Goal: Information Seeking & Learning: Learn about a topic

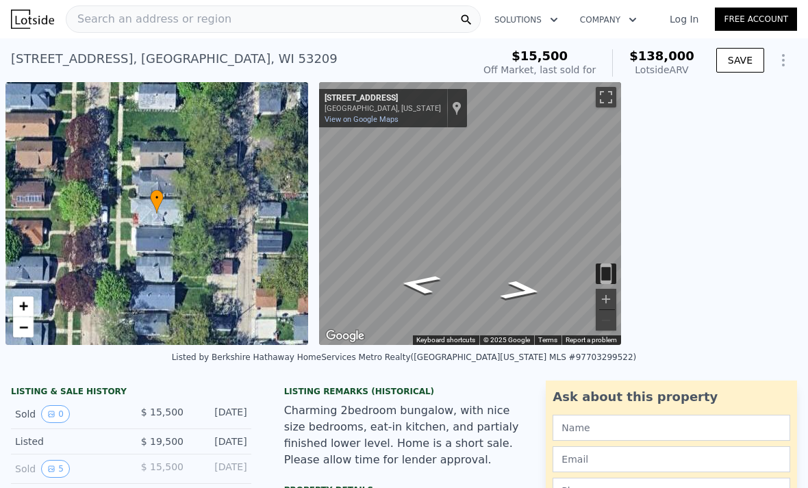
scroll to position [36, 0]
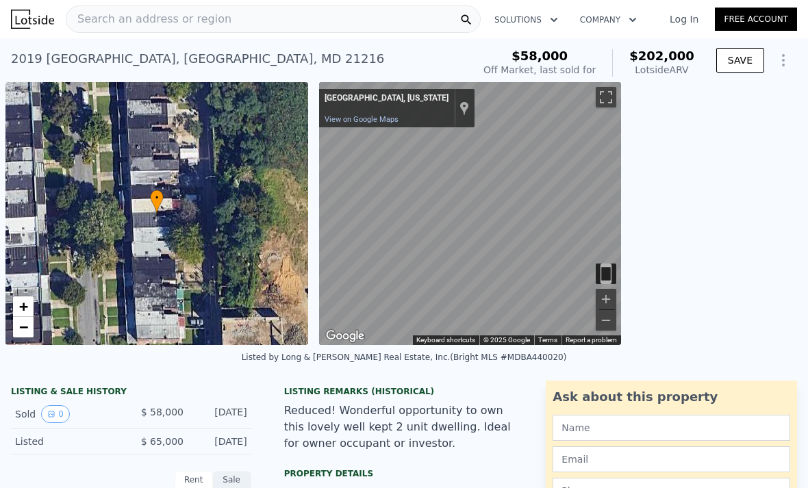
click at [331, 16] on div "Search an address or region" at bounding box center [273, 18] width 415 height 27
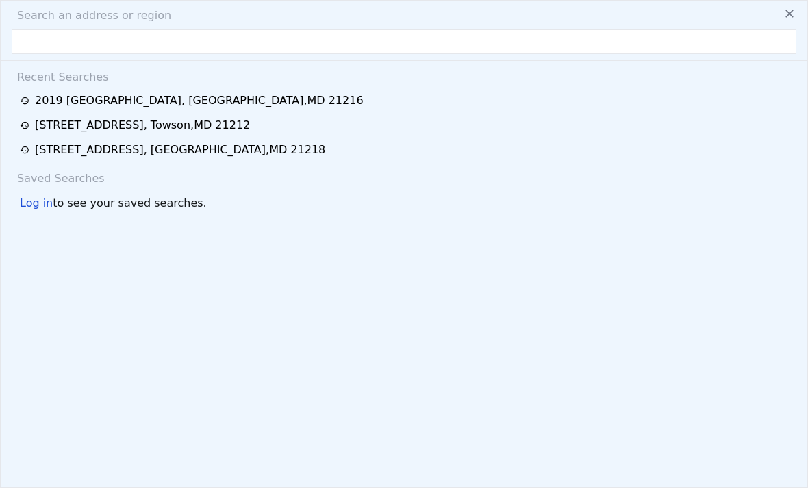
click at [329, 35] on input "text" at bounding box center [404, 41] width 784 height 25
type input "[STREET_ADDRESS][PERSON_NAME]"
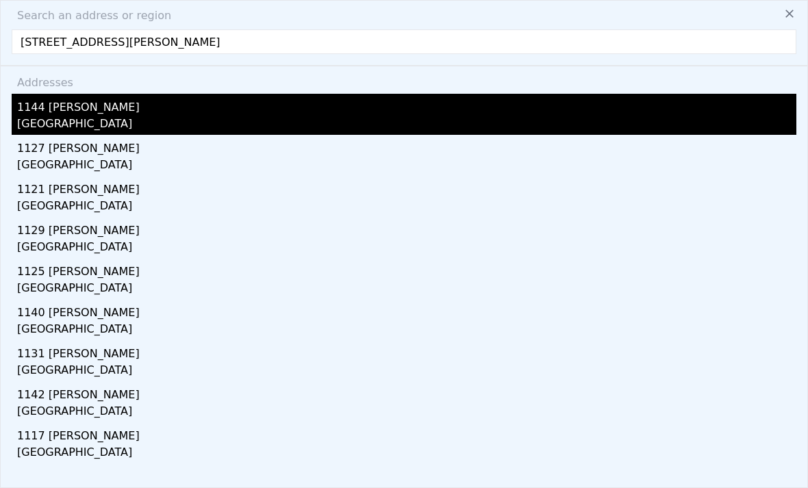
click at [283, 125] on div "[GEOGRAPHIC_DATA]" at bounding box center [406, 125] width 779 height 19
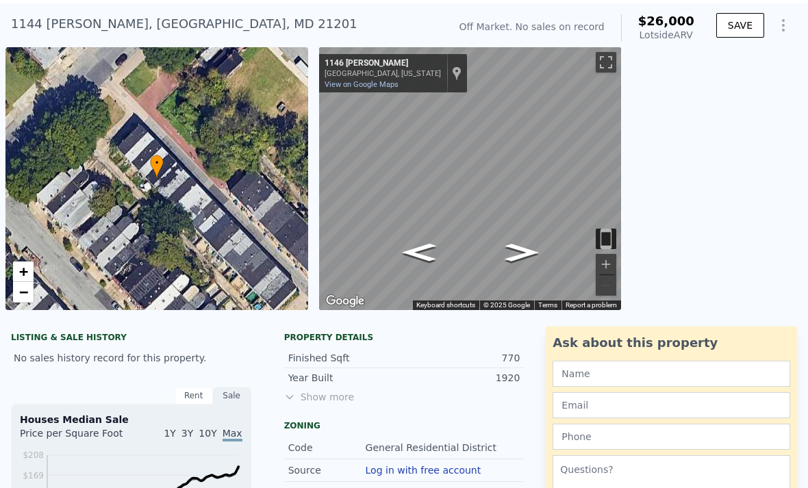
scroll to position [34, 0]
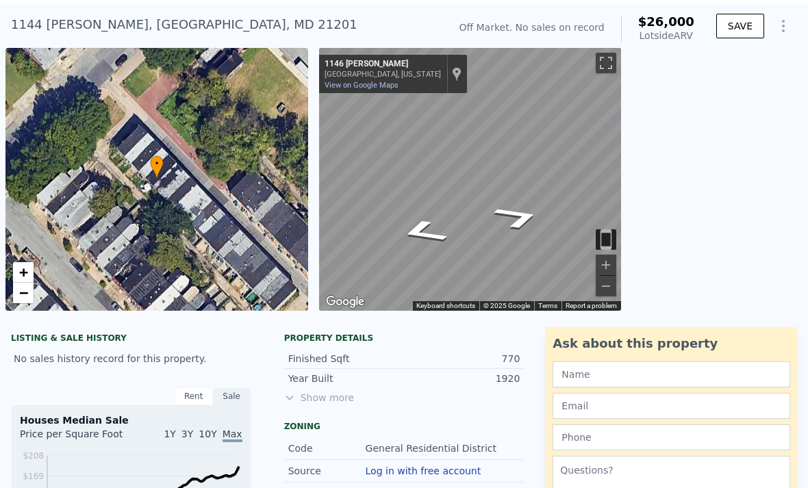
click at [419, 231] on icon "Go Southeast, Shields Pl" at bounding box center [423, 232] width 89 height 37
click at [517, 219] on icon "Go Northwest, Shields Pl" at bounding box center [517, 217] width 89 height 37
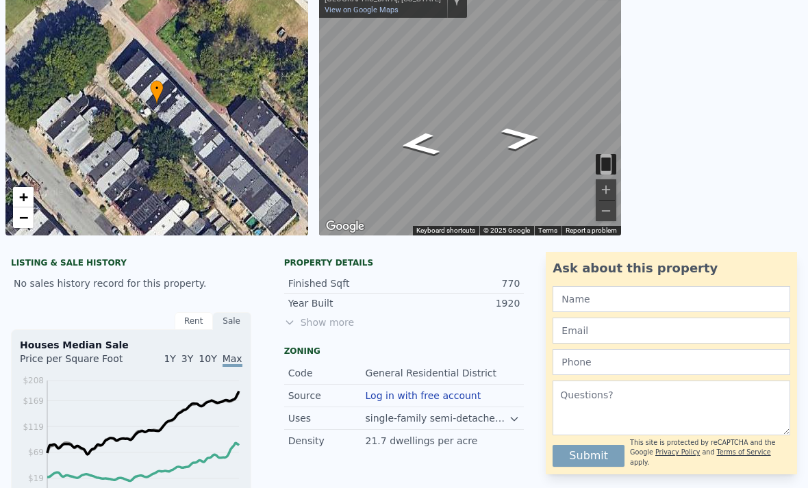
scroll to position [111, 0]
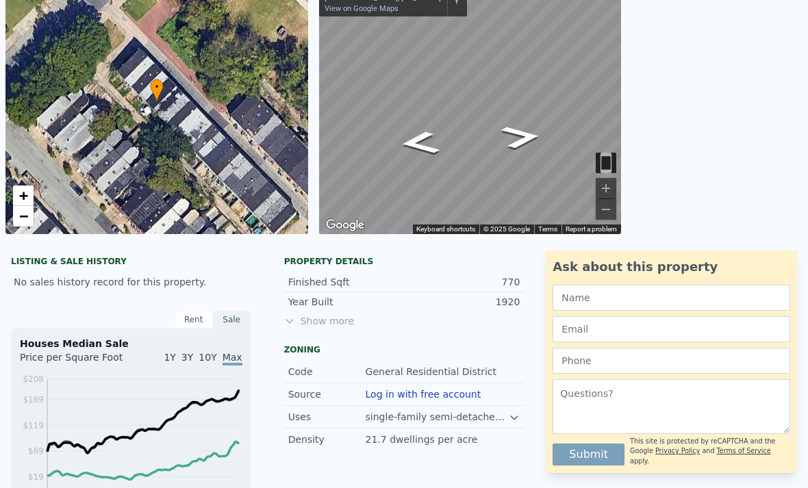
click at [175, 362] on span "1Y" at bounding box center [170, 357] width 12 height 11
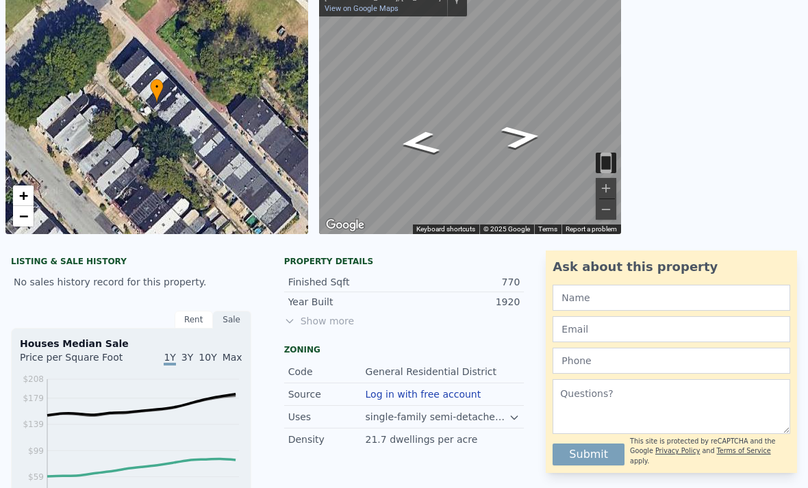
click at [223, 322] on div "Sale" at bounding box center [232, 320] width 38 height 18
click at [196, 320] on div "Rent" at bounding box center [194, 320] width 38 height 18
